Goal: Navigation & Orientation: Find specific page/section

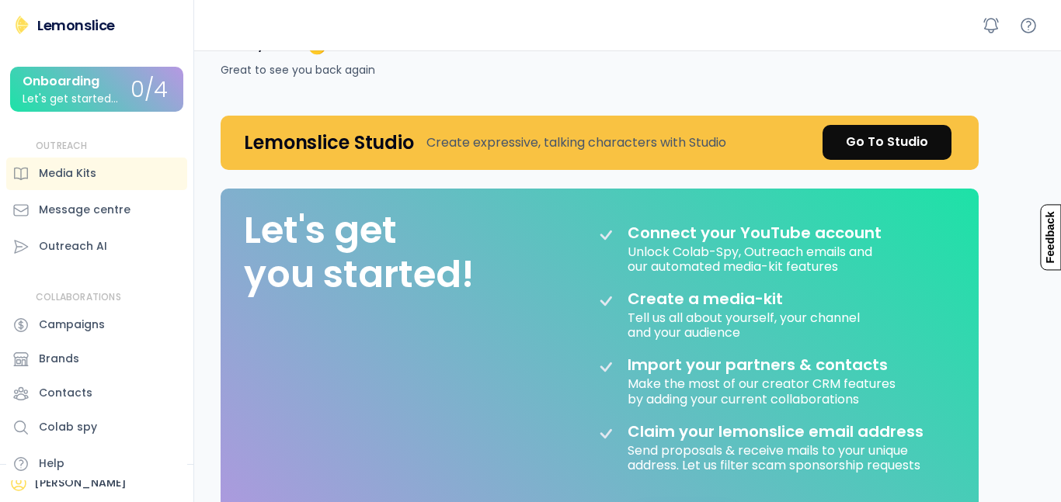
scroll to position [47, 0]
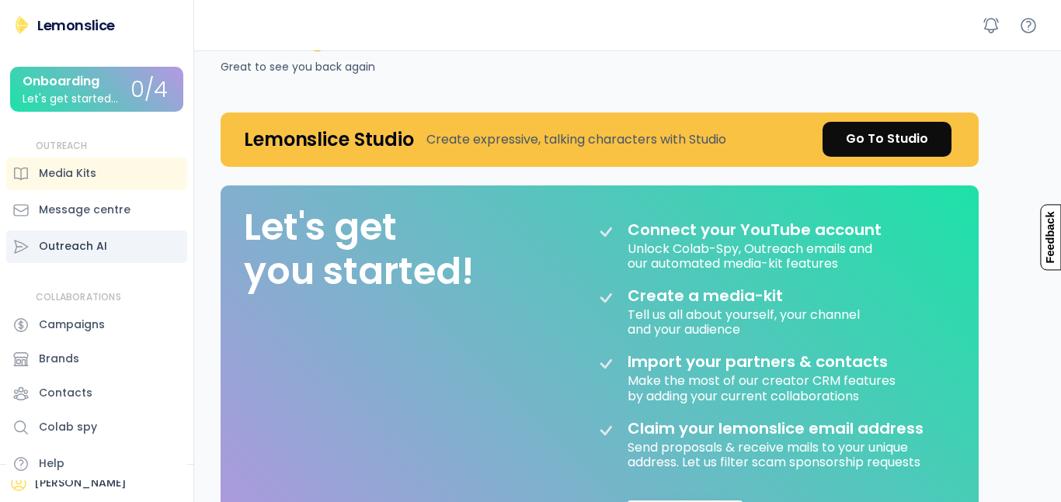
click at [54, 249] on div "Outreach AI" at bounding box center [73, 246] width 68 height 16
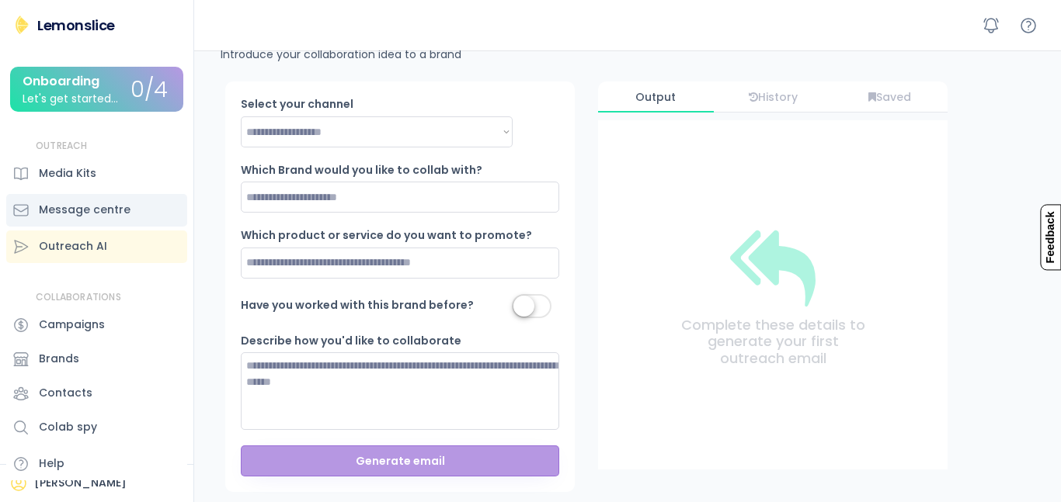
click at [118, 216] on div "Message centre" at bounding box center [85, 210] width 92 height 16
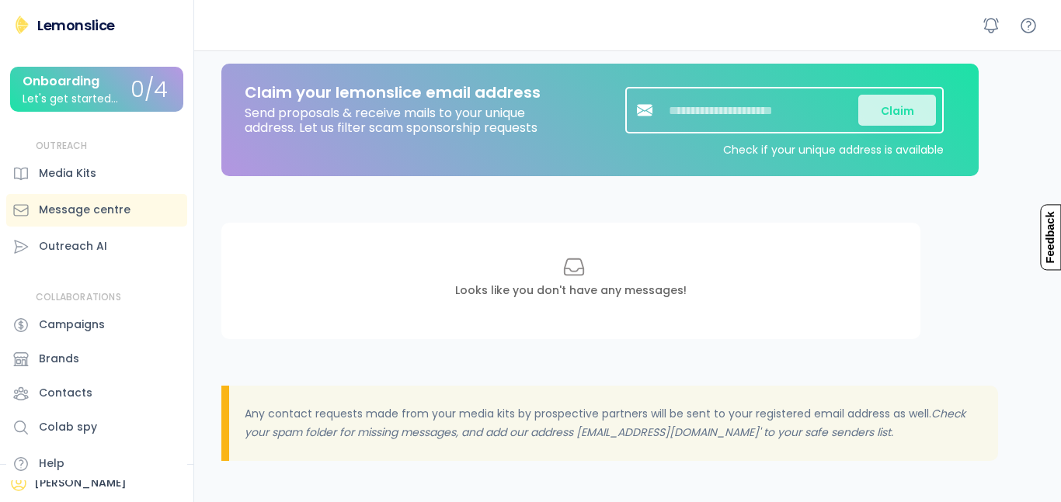
click at [116, 213] on div "Message centre" at bounding box center [85, 210] width 92 height 16
click at [89, 166] on div "Media Kits" at bounding box center [67, 173] width 57 height 16
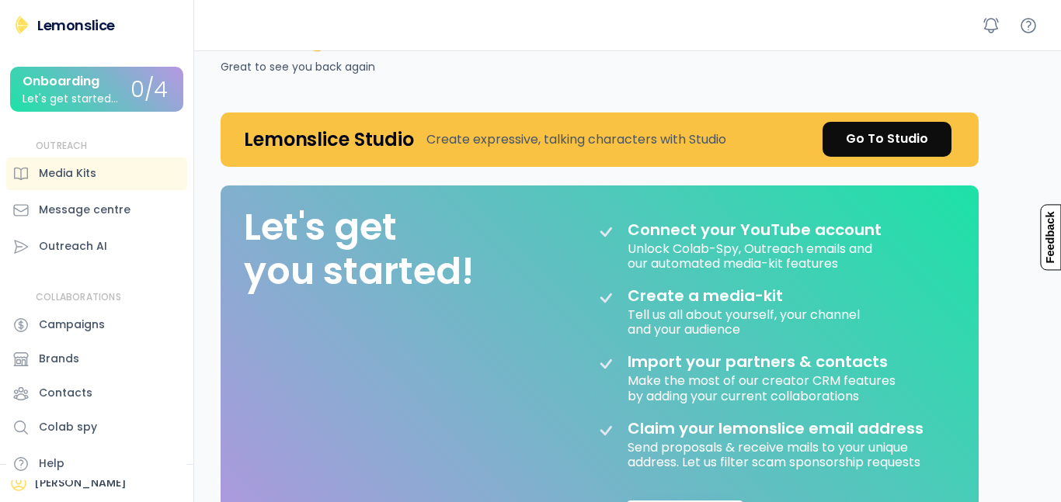
click at [104, 105] on div "Let's get started..." at bounding box center [71, 99] width 96 height 12
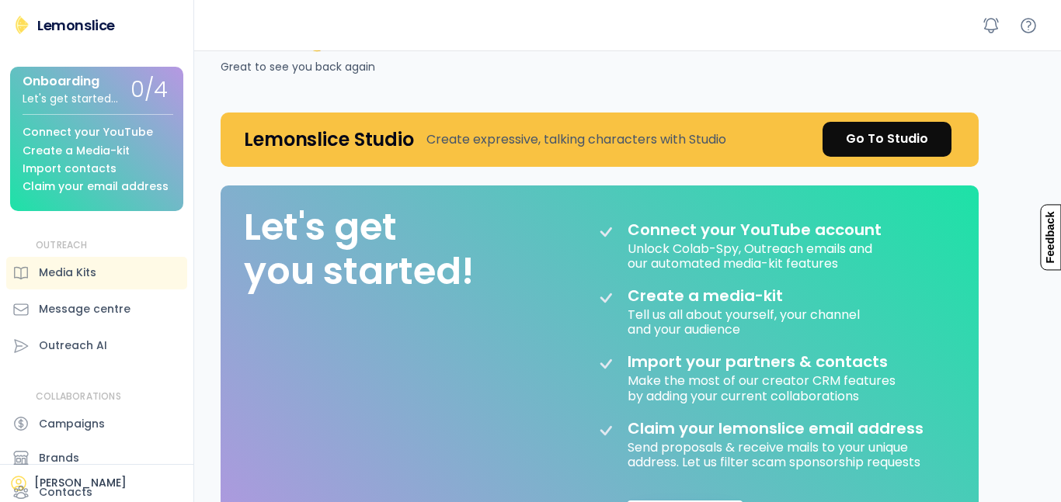
click at [107, 102] on div "Let's get started..." at bounding box center [71, 99] width 96 height 12
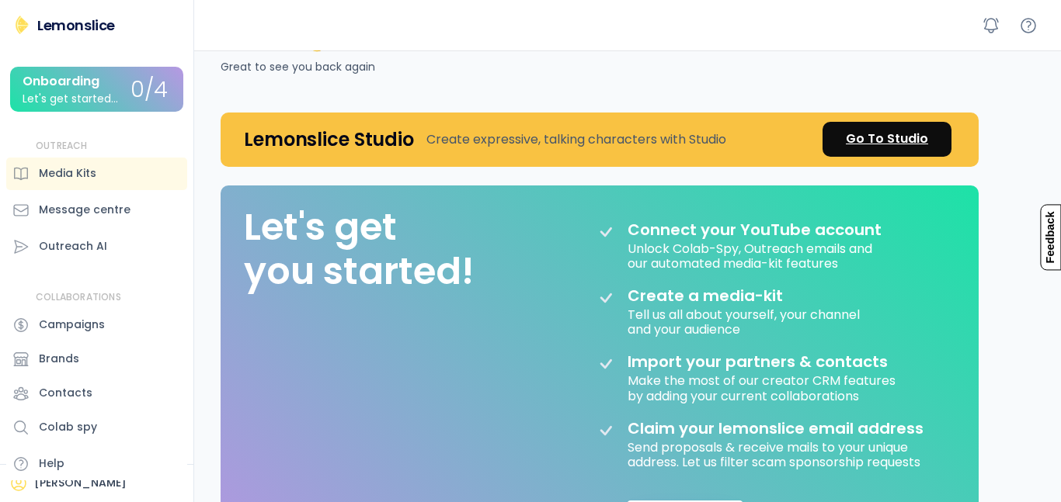
click at [875, 133] on div "Go To Studio" at bounding box center [887, 139] width 82 height 19
